Goal: Navigation & Orientation: Find specific page/section

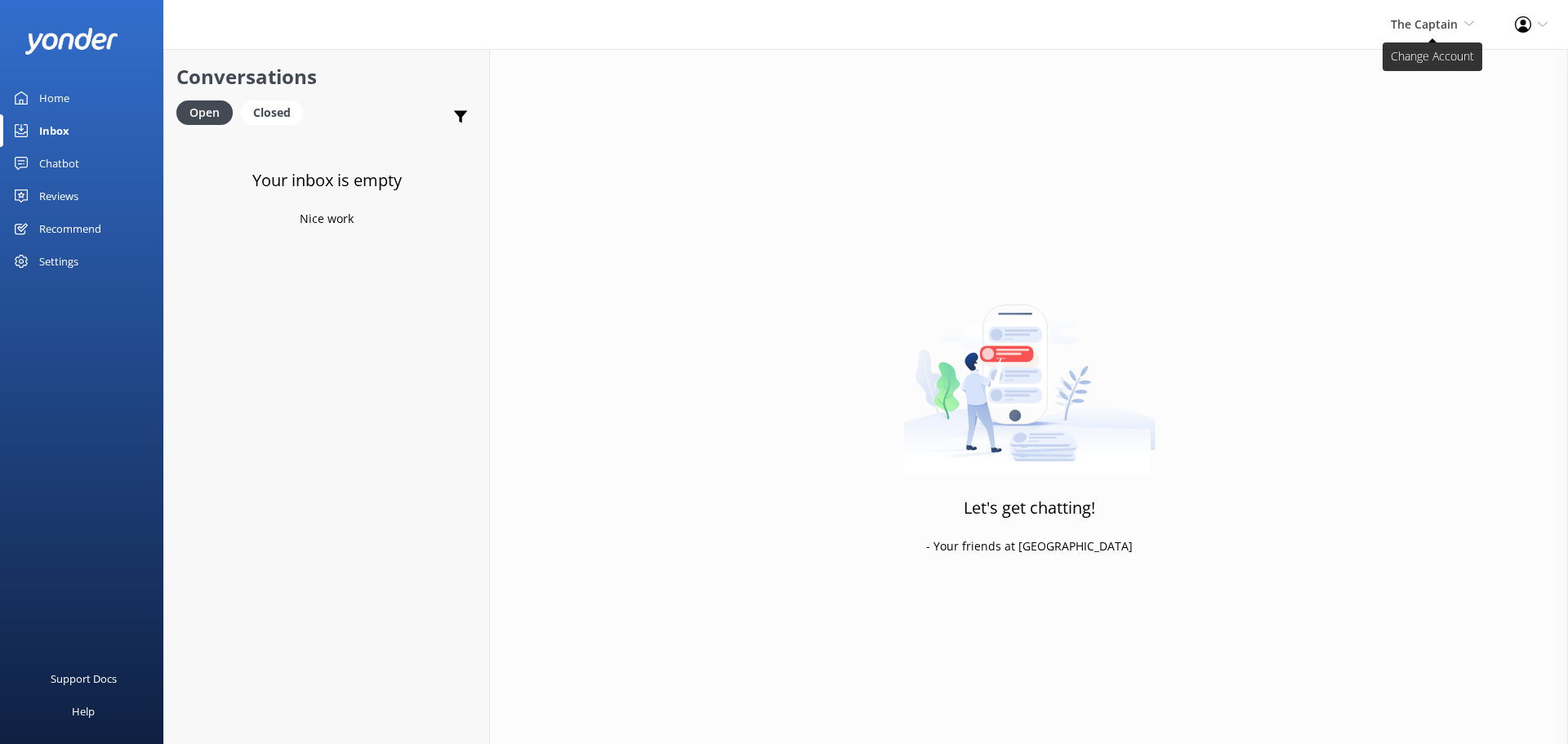
click at [1413, 28] on span "The Captain" at bounding box center [1424, 24] width 67 height 16
click at [1416, 73] on link "De [GEOGRAPHIC_DATA]" at bounding box center [1414, 70] width 164 height 39
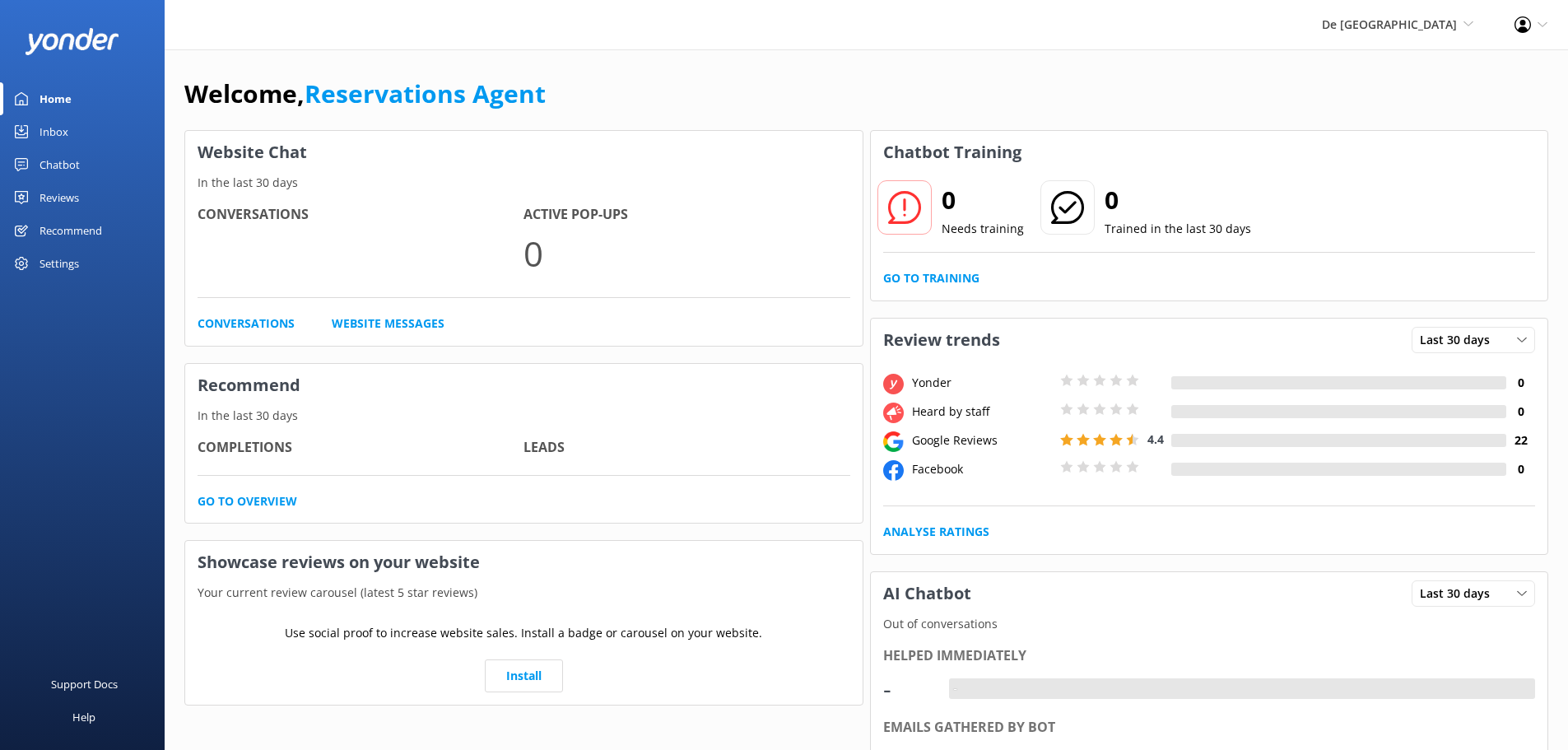
click at [55, 127] on div "Inbox" at bounding box center [54, 131] width 29 height 33
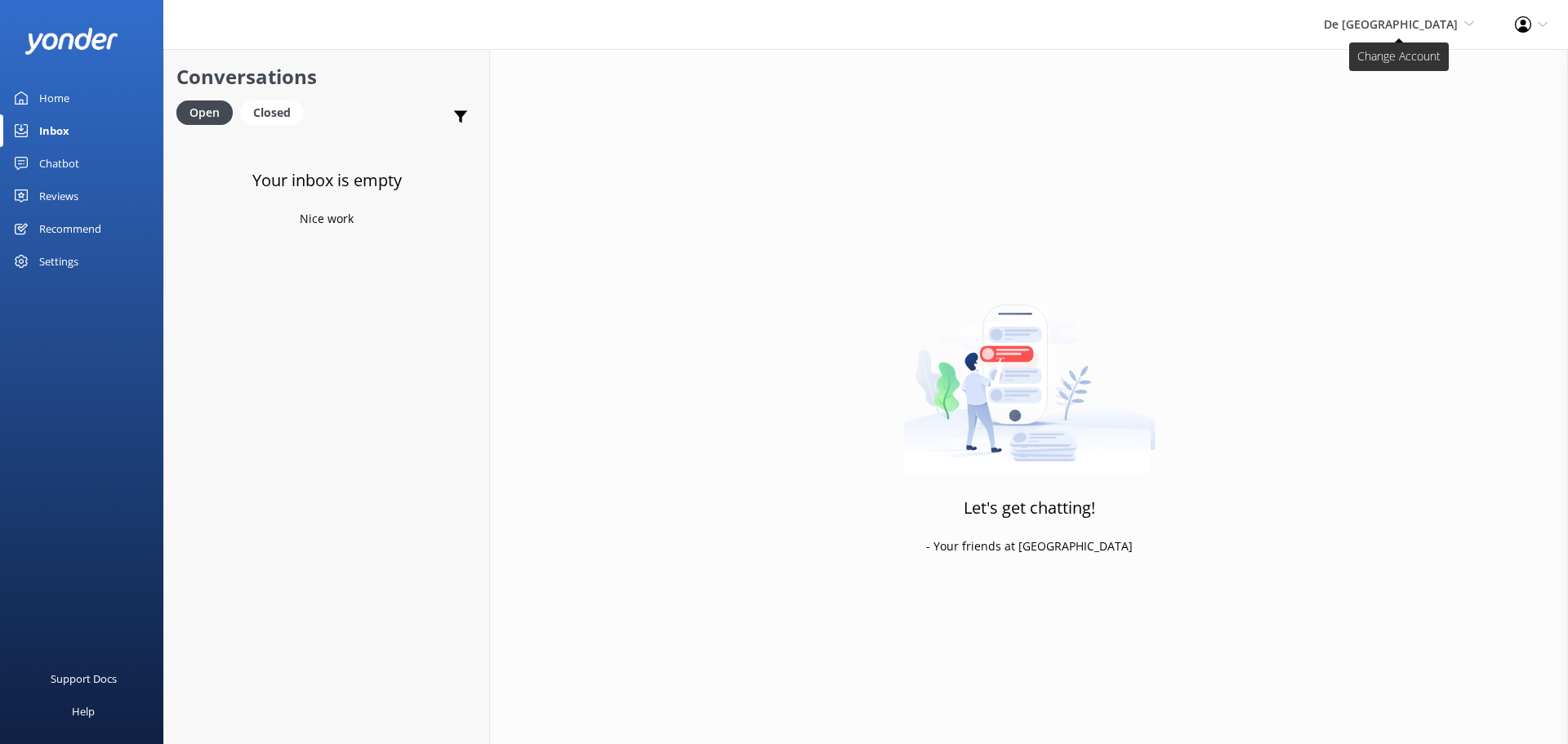
drag, startPoint x: 0, startPoint y: 0, endPoint x: 1417, endPoint y: 31, distance: 1417.3
click at [1417, 31] on span "De [GEOGRAPHIC_DATA]" at bounding box center [1391, 24] width 134 height 16
click at [1407, 112] on link "Aruba's Activities Expert" at bounding box center [1414, 109] width 164 height 39
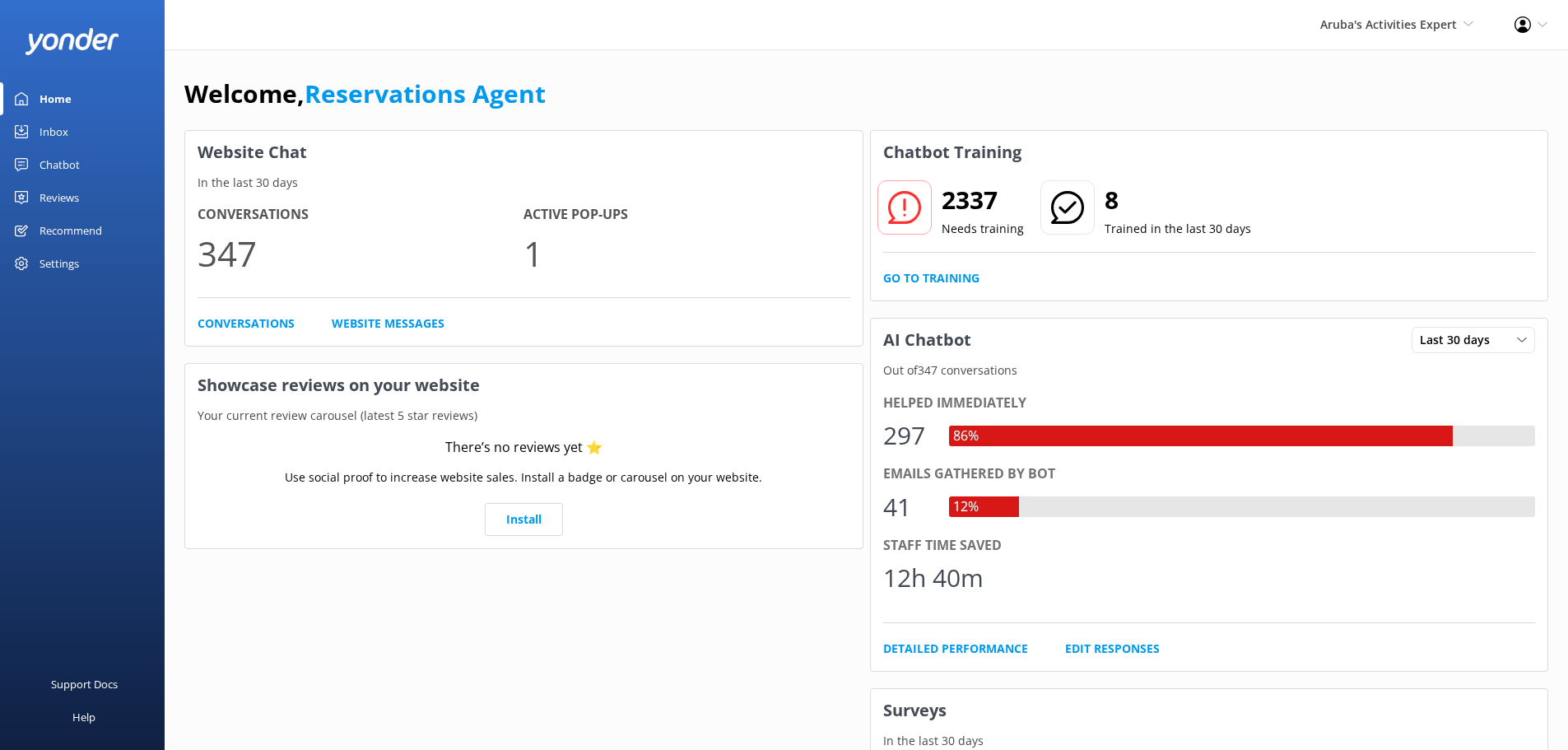
click at [47, 135] on div "Inbox" at bounding box center [54, 131] width 29 height 33
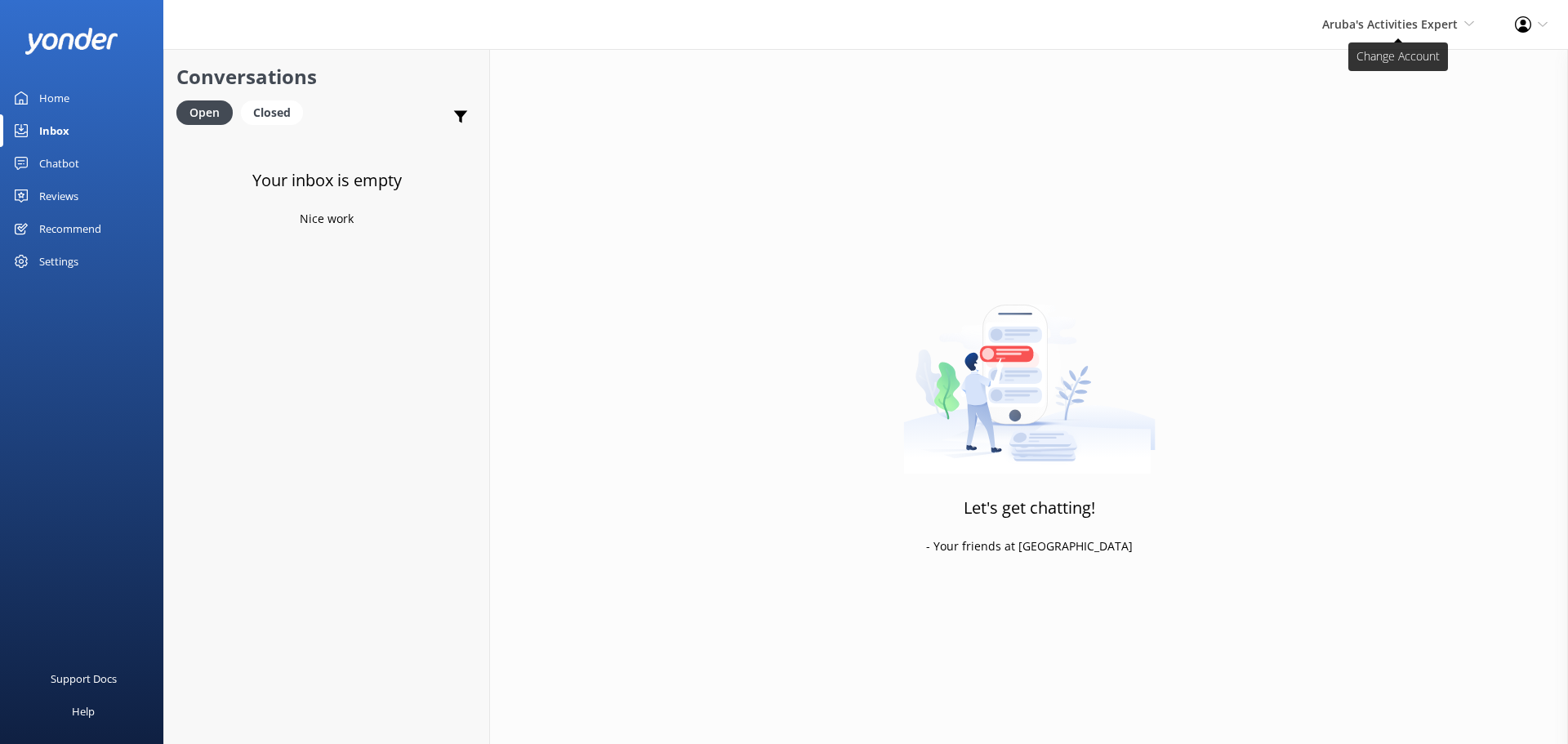
click at [1403, 20] on span "Aruba's Activities Expert" at bounding box center [1390, 24] width 135 height 16
click at [1347, 155] on link "The Captain" at bounding box center [1414, 148] width 164 height 39
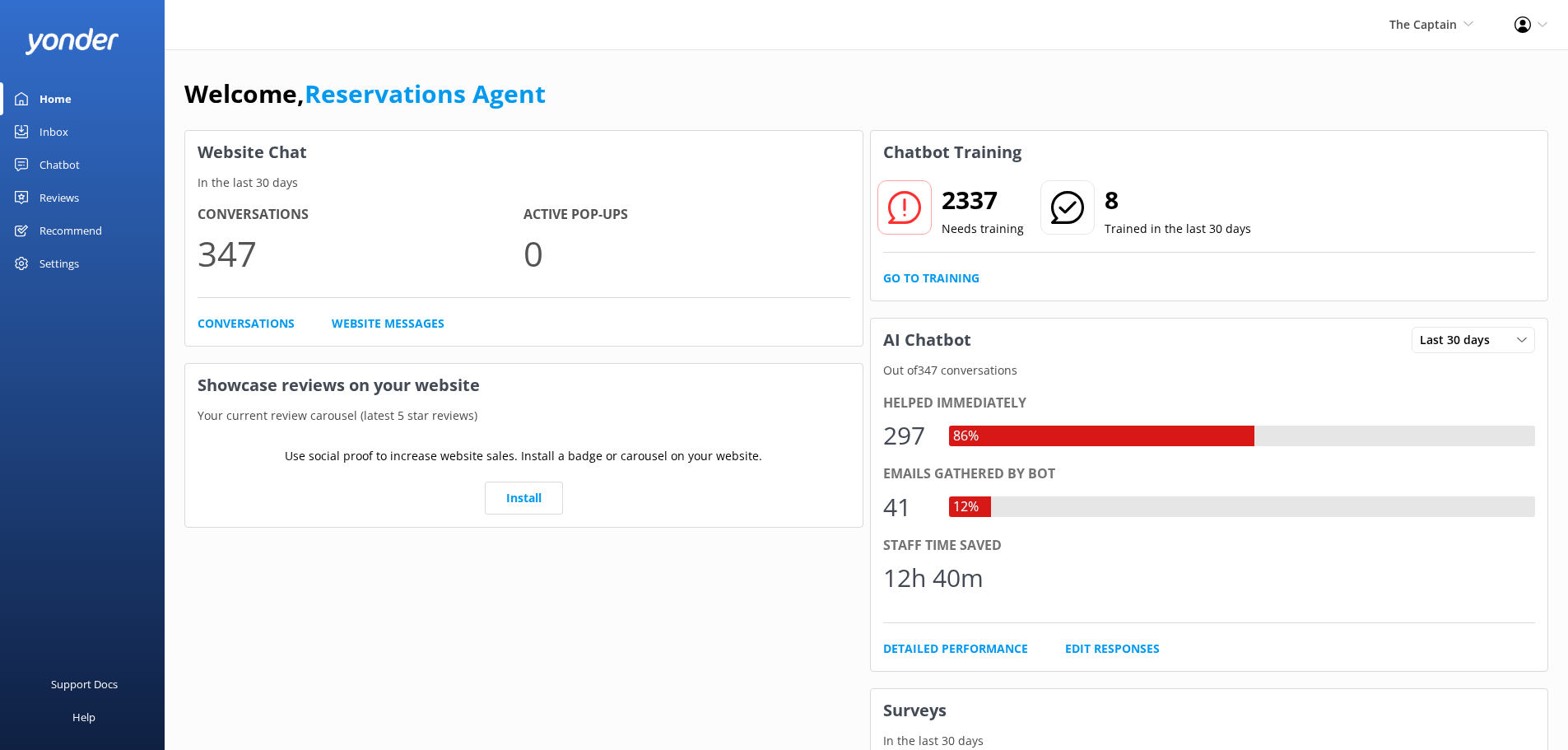
click at [54, 130] on div "Inbox" at bounding box center [54, 131] width 29 height 33
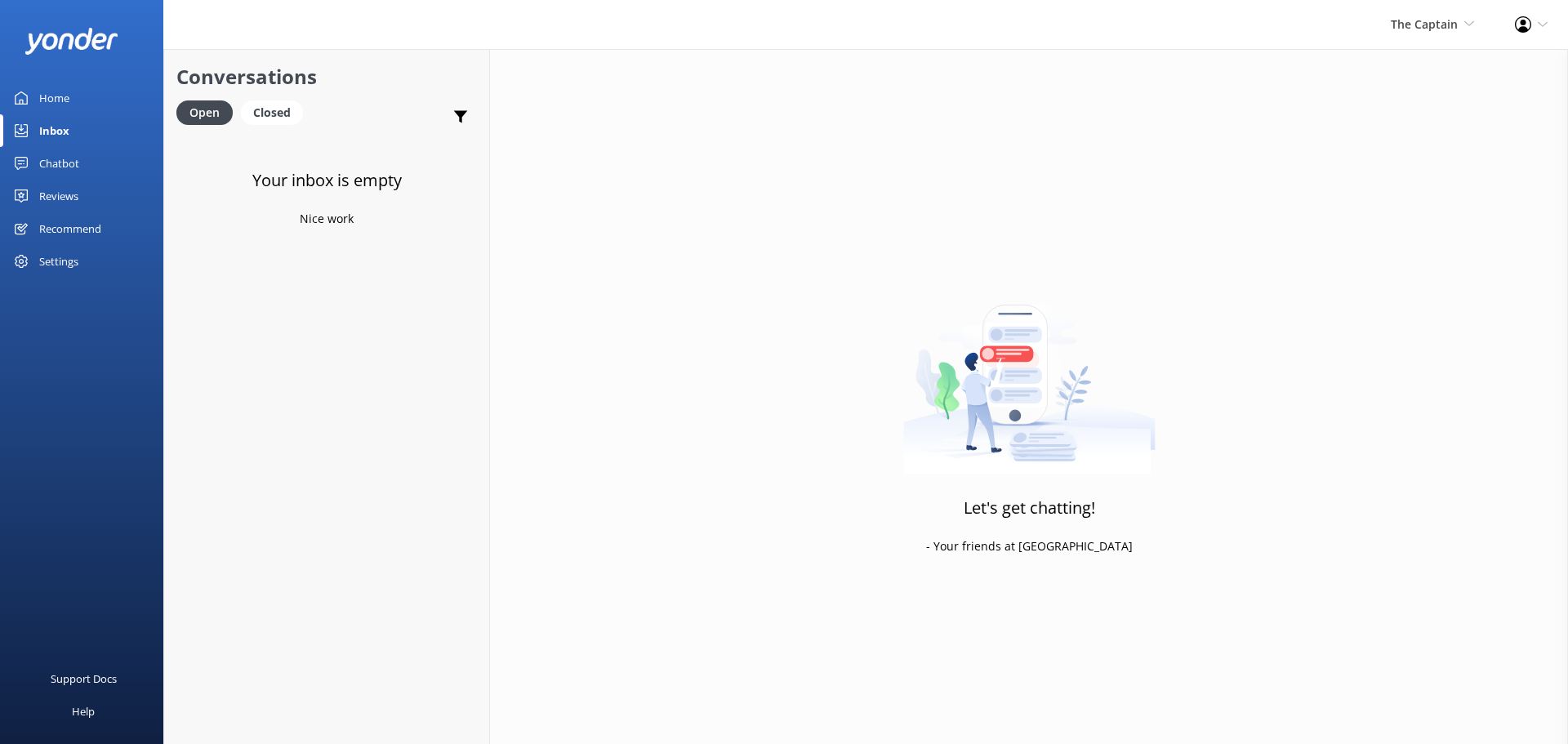
click at [1423, 33] on span "The Captain De Palm Island Aruba's Activities Expert The Captain" at bounding box center [1433, 25] width 84 height 18
click at [1408, 74] on link "De [GEOGRAPHIC_DATA]" at bounding box center [1414, 70] width 164 height 39
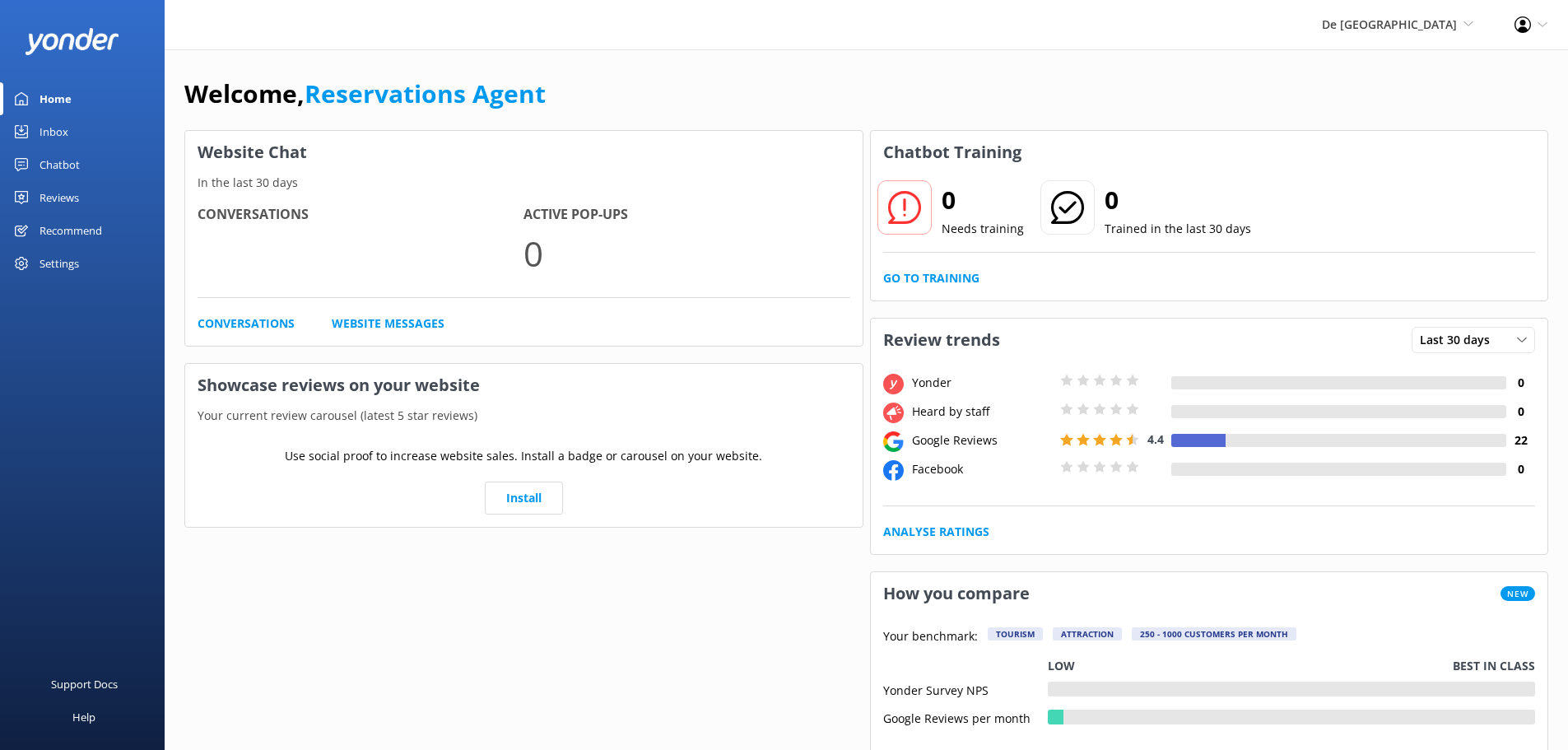
click at [60, 133] on div "Inbox" at bounding box center [54, 131] width 29 height 33
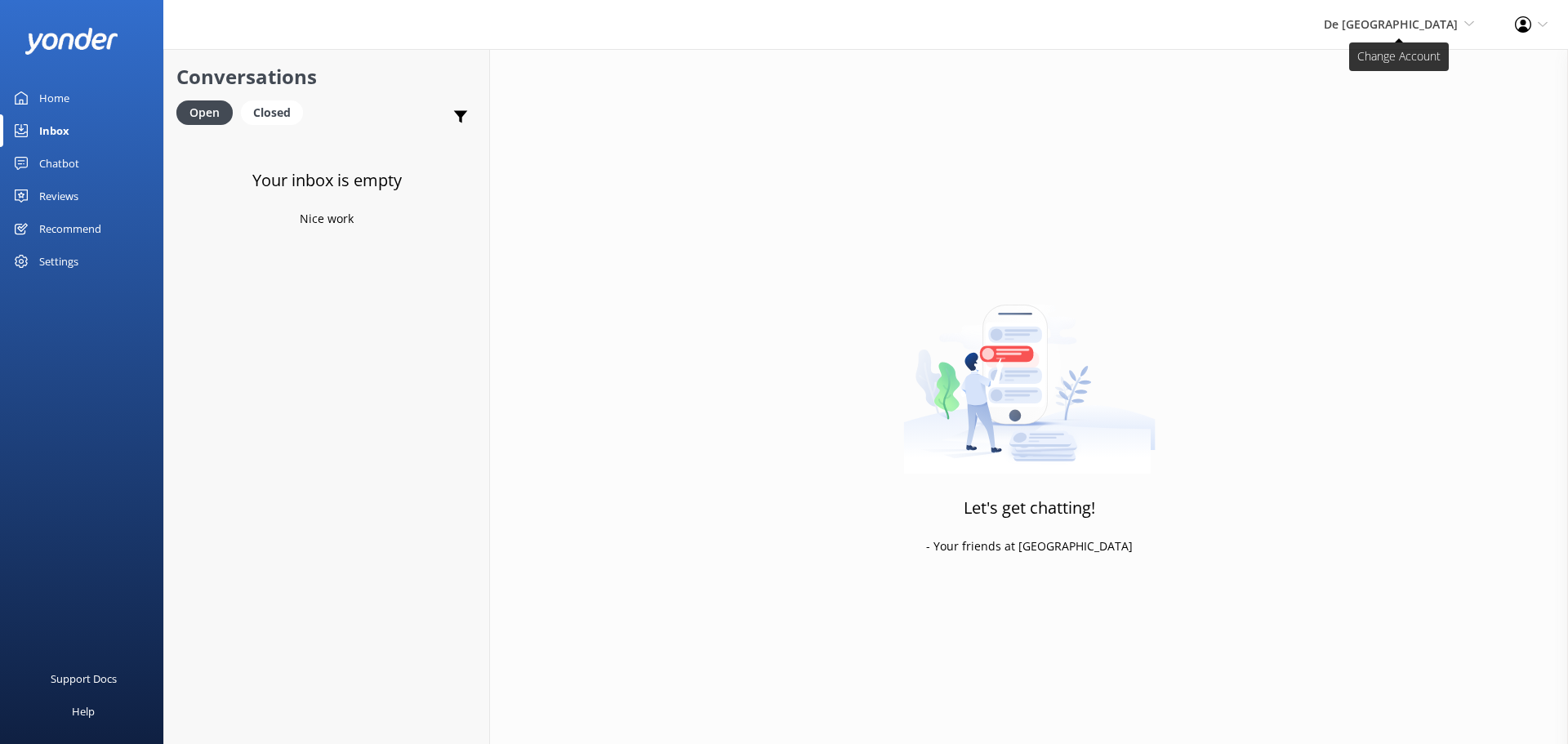
click at [1402, 19] on span "De [GEOGRAPHIC_DATA]" at bounding box center [1391, 24] width 134 height 16
click at [1402, 124] on link "Aruba's Activities Expert" at bounding box center [1414, 109] width 164 height 39
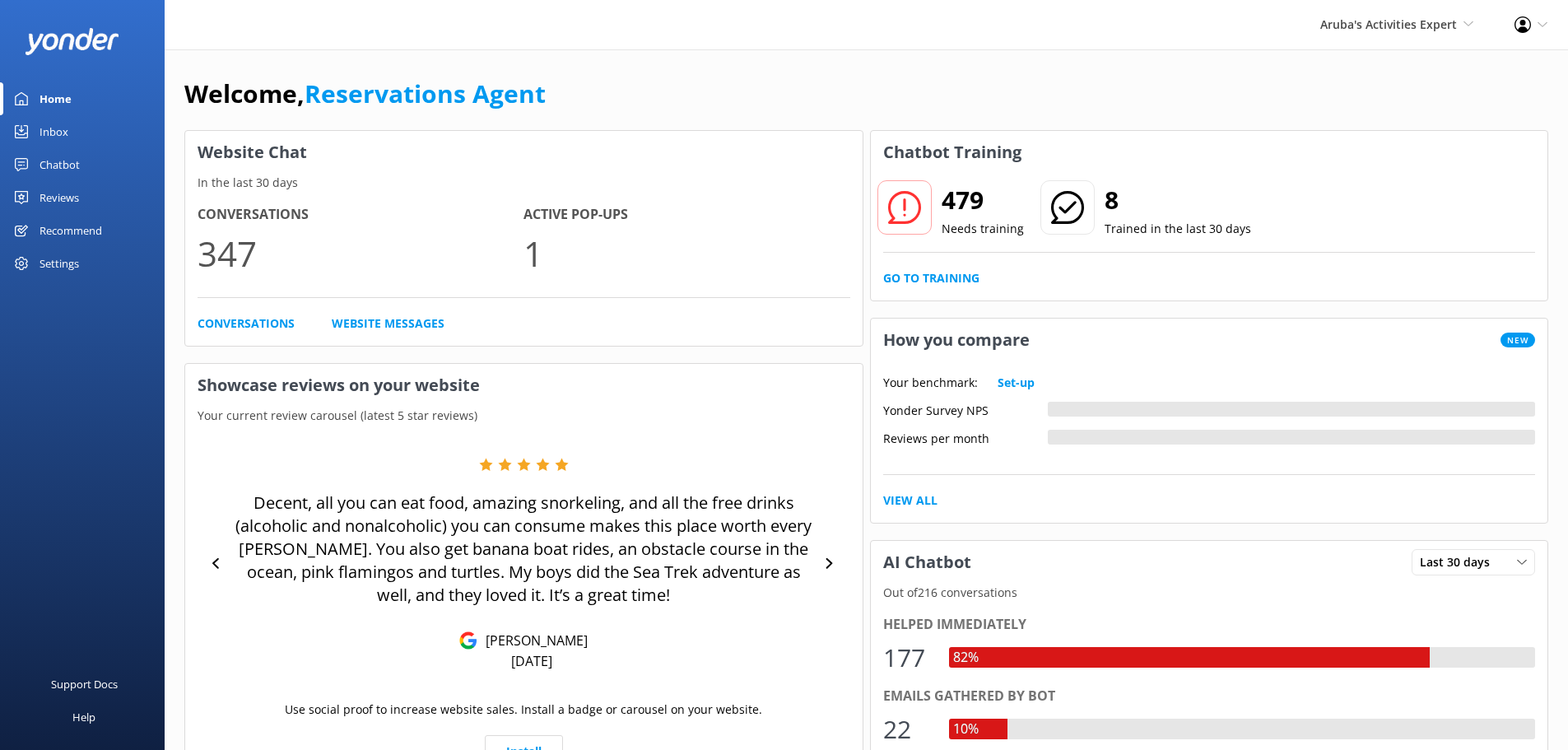
click at [88, 143] on link "Inbox" at bounding box center [82, 131] width 165 height 33
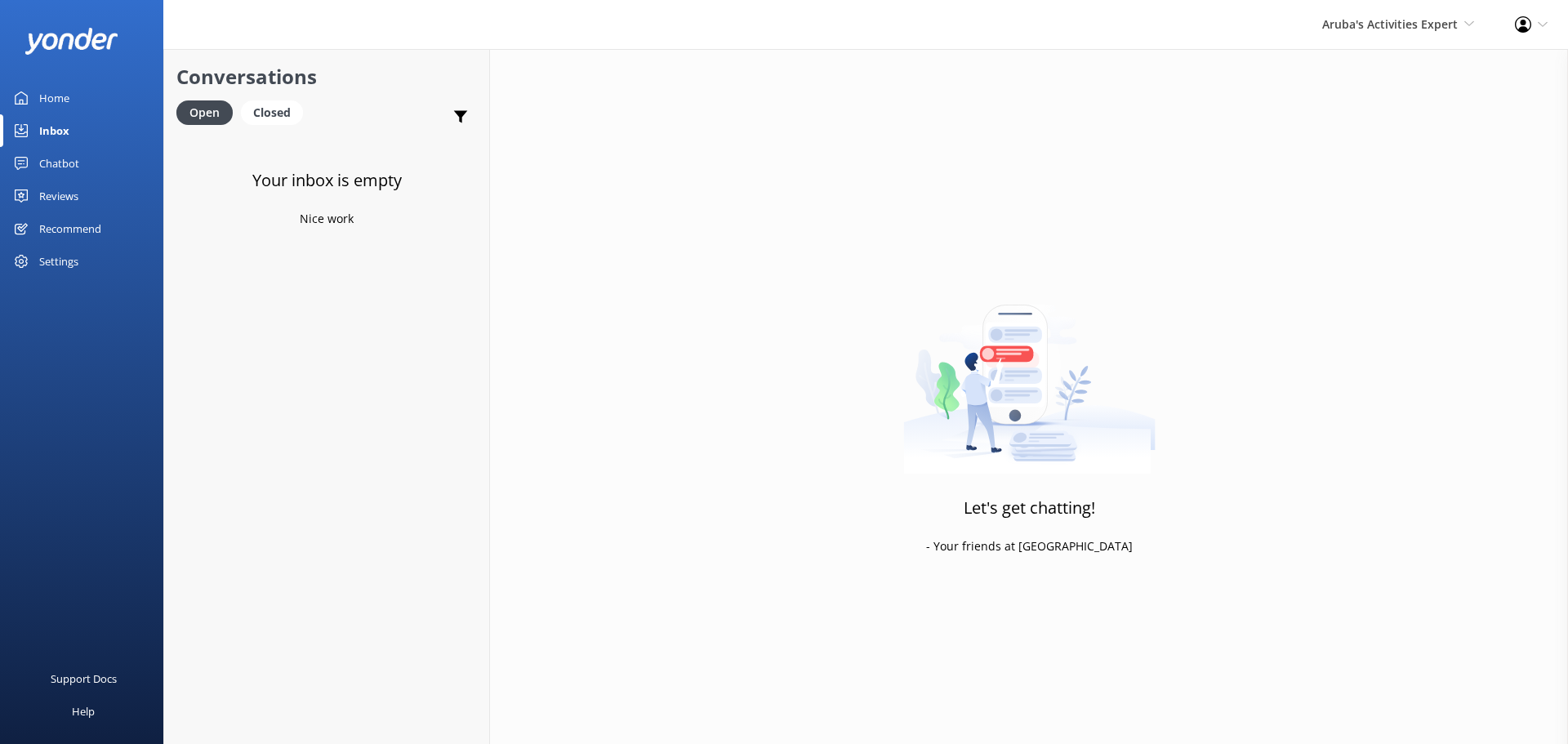
click at [1364, 38] on div "Aruba's Activities Expert De Palm Island Aruba's Activities Expert The Captain" at bounding box center [1398, 24] width 193 height 49
click at [1361, 142] on link "The Captain" at bounding box center [1414, 148] width 164 height 39
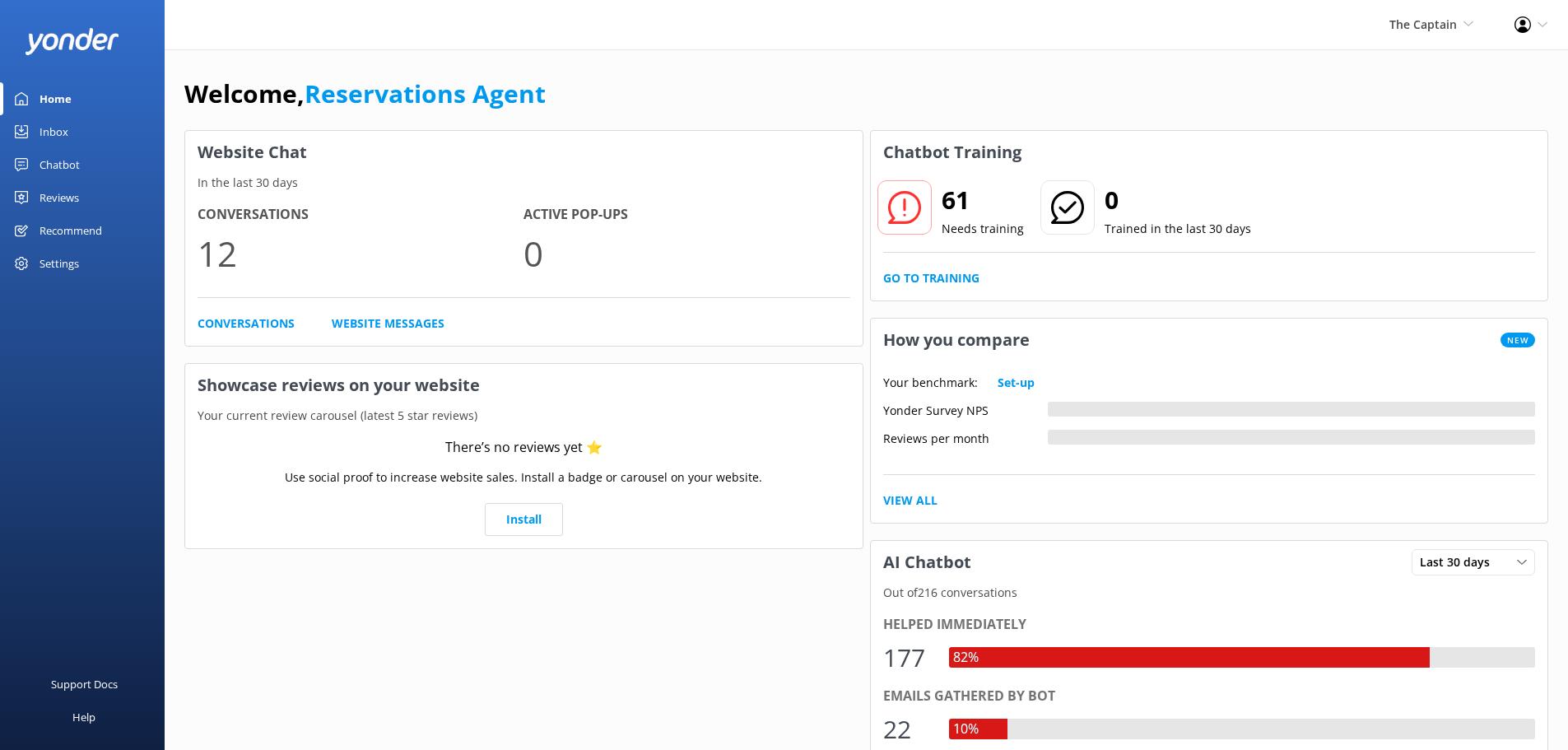
click at [73, 140] on link "Inbox" at bounding box center [82, 131] width 165 height 33
